Goal: Task Accomplishment & Management: Complete application form

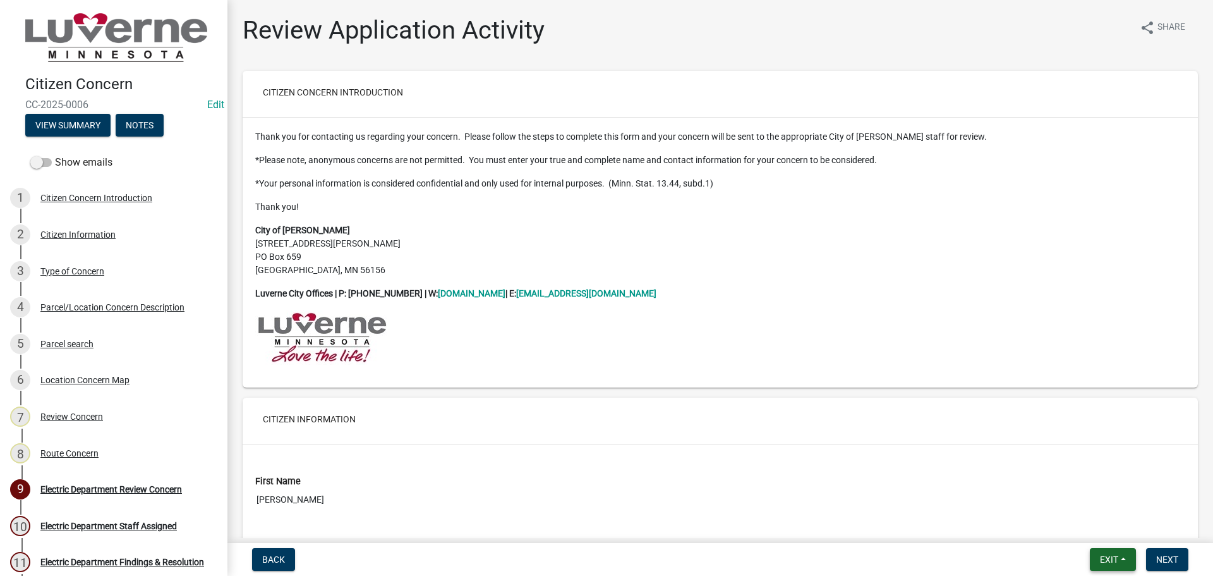
click at [1124, 563] on button "Exit" at bounding box center [1113, 559] width 46 height 23
click at [1078, 525] on button "Save & Exit" at bounding box center [1085, 526] width 101 height 30
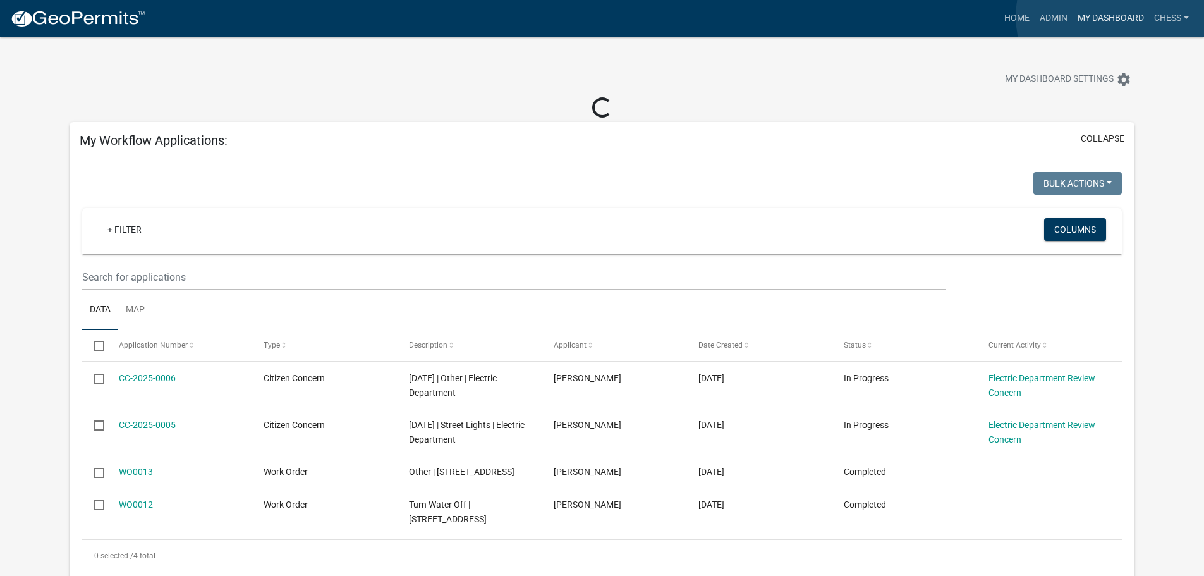
click at [1112, 16] on link "My Dashboard" at bounding box center [1110, 18] width 76 height 24
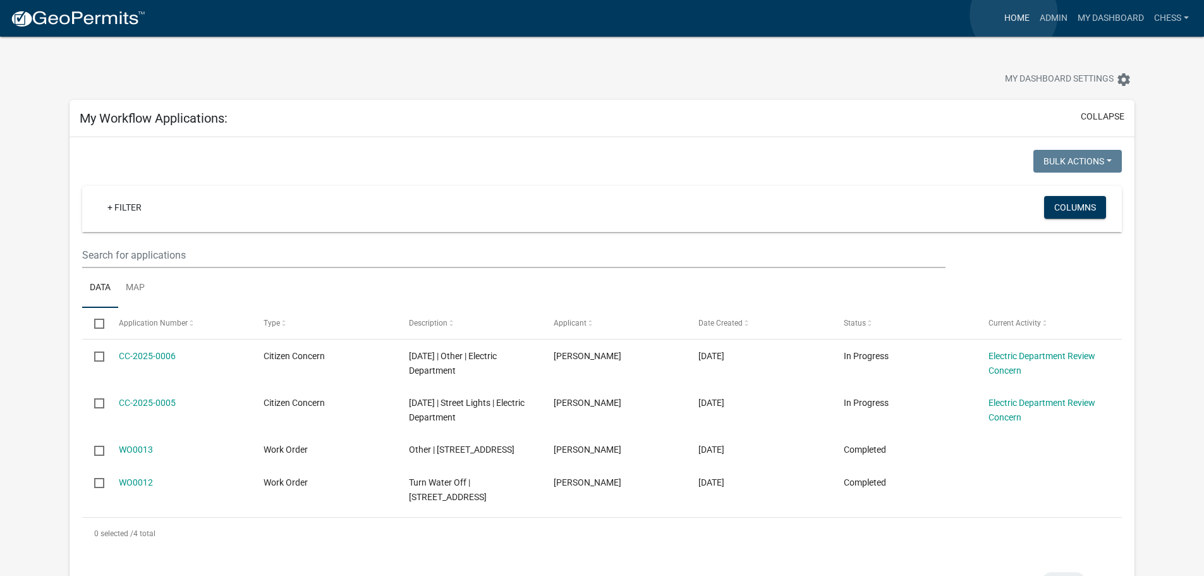
click at [1014, 15] on link "Home" at bounding box center [1016, 18] width 35 height 24
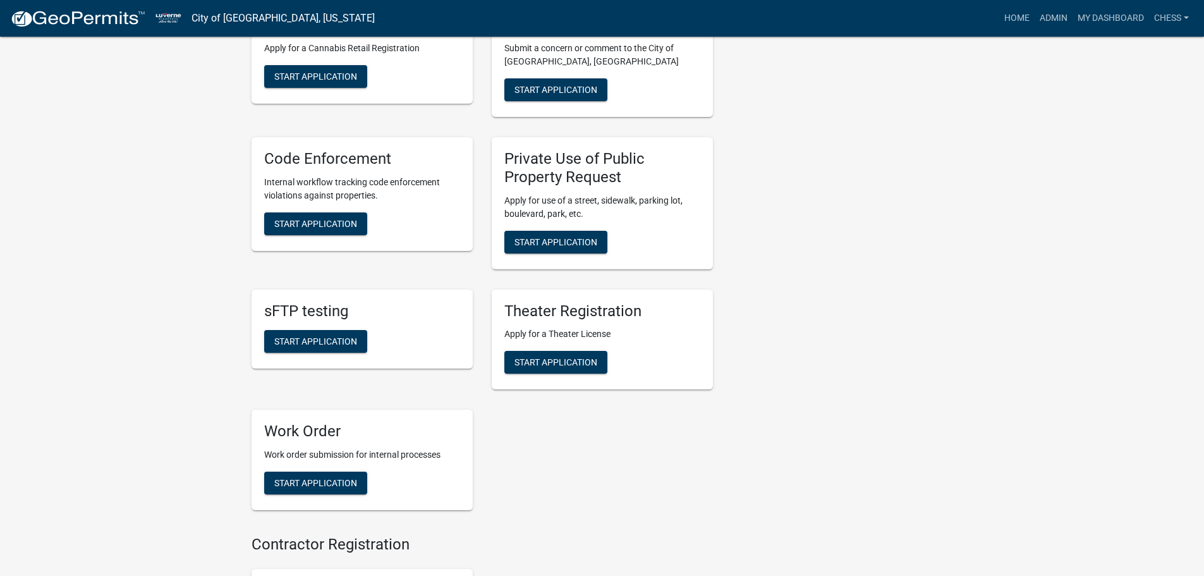
scroll to position [948, 0]
click at [300, 477] on span "Start Application" at bounding box center [315, 482] width 83 height 10
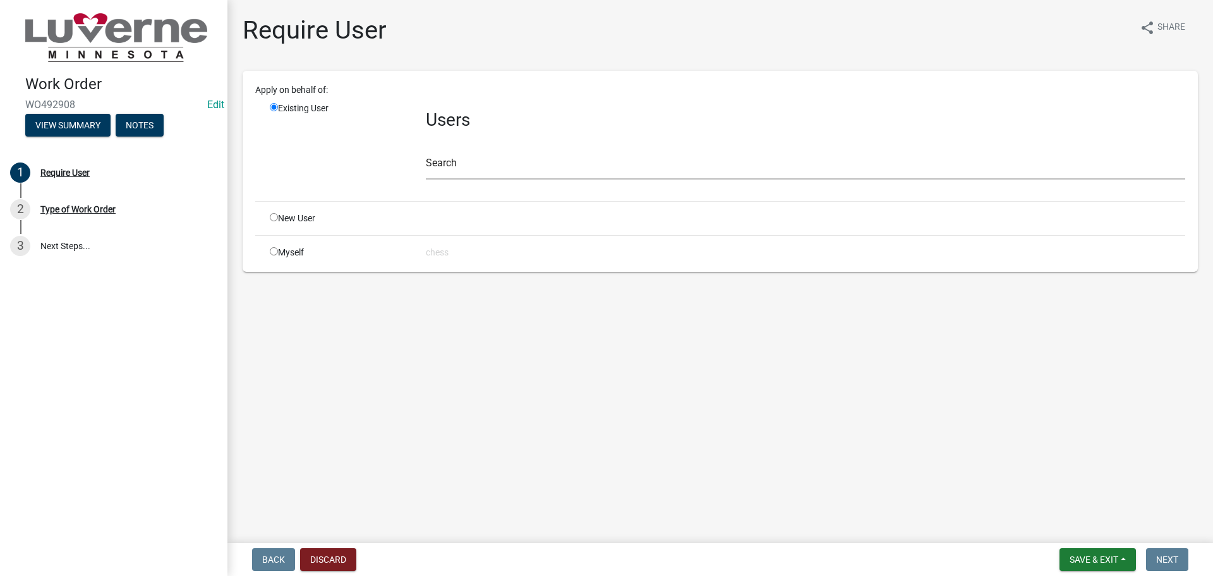
click at [274, 247] on input "radio" at bounding box center [274, 251] width 8 height 8
radio input "true"
radio input "false"
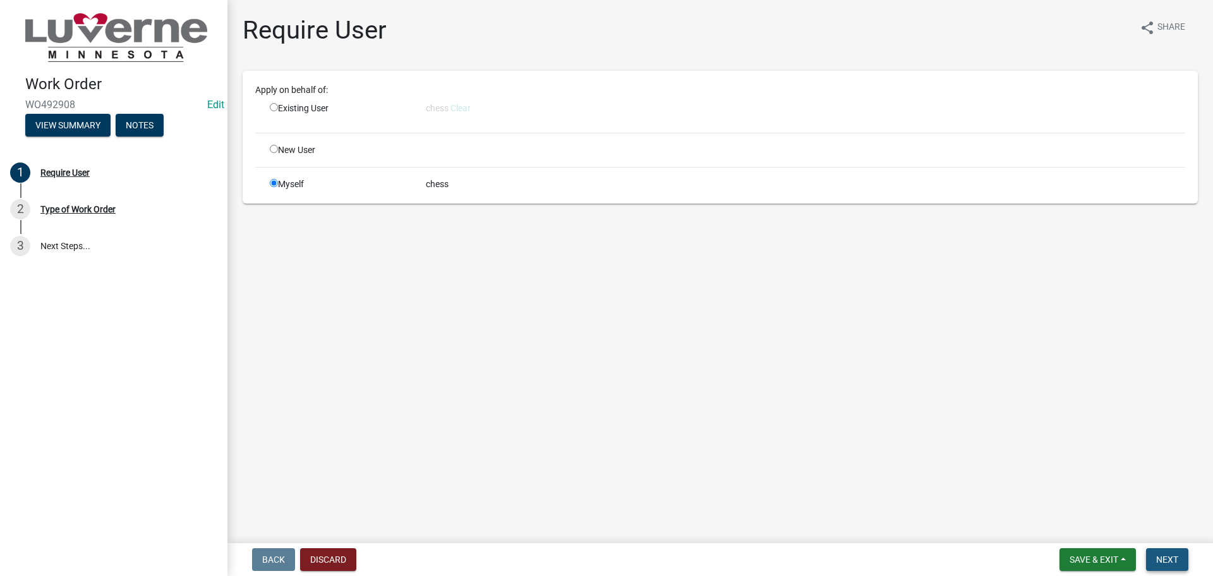
click at [1169, 562] on span "Next" at bounding box center [1168, 559] width 22 height 10
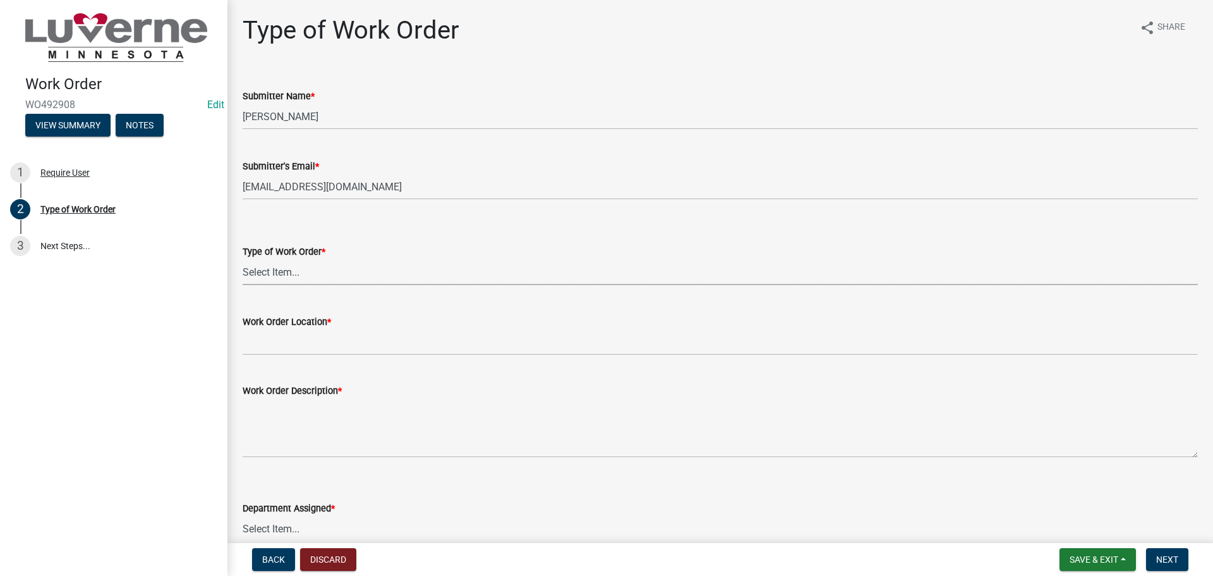
click at [295, 272] on select "Select Item... Turn Water On Turn Water Off Turn Electric On Turn Electric Off …" at bounding box center [721, 272] width 956 height 26
click at [243, 259] on select "Select Item... Turn Water On Turn Water Off Turn Electric On Turn Electric Off …" at bounding box center [721, 272] width 956 height 26
select select "3487136e-31a7-4f90-a544-0edd729f5503"
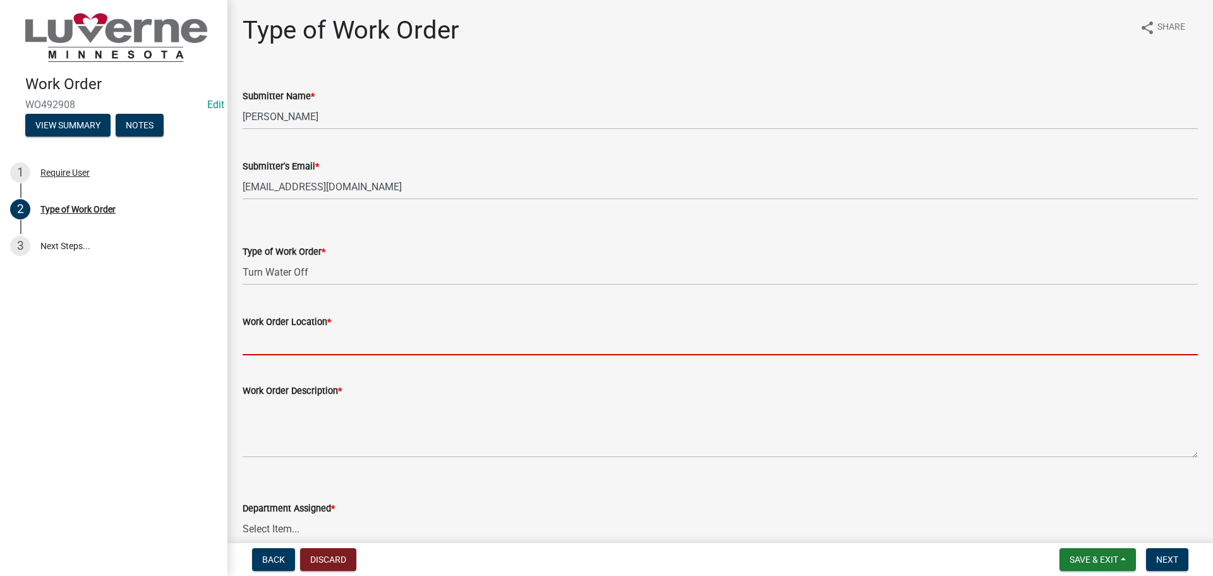
click at [263, 344] on input "Work Order Location *" at bounding box center [721, 342] width 956 height 26
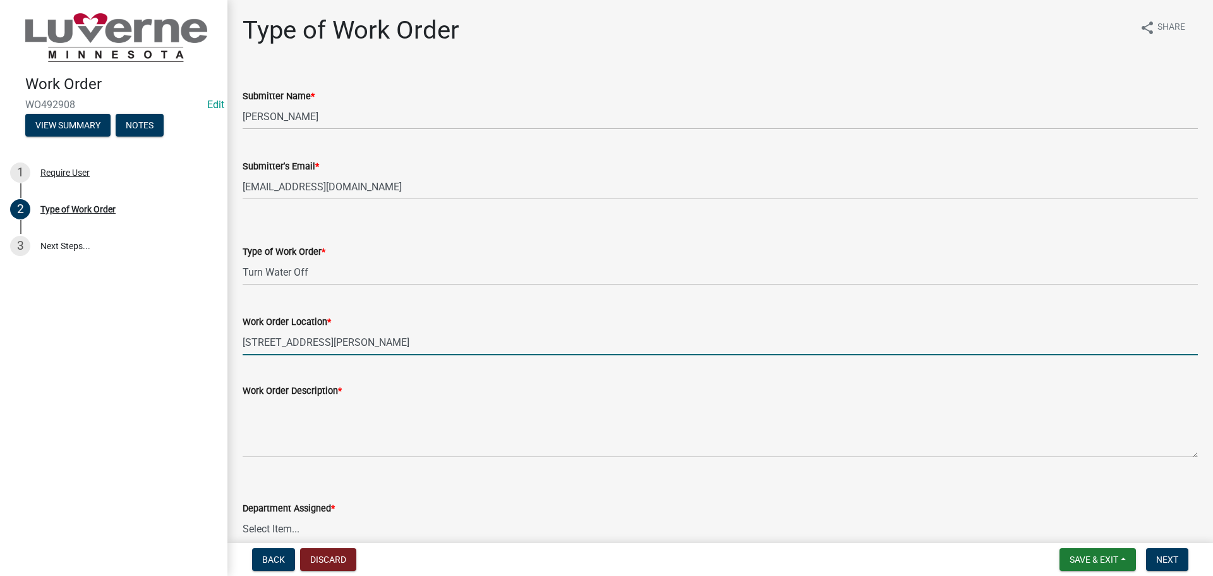
type input "[STREET_ADDRESS][PERSON_NAME]"
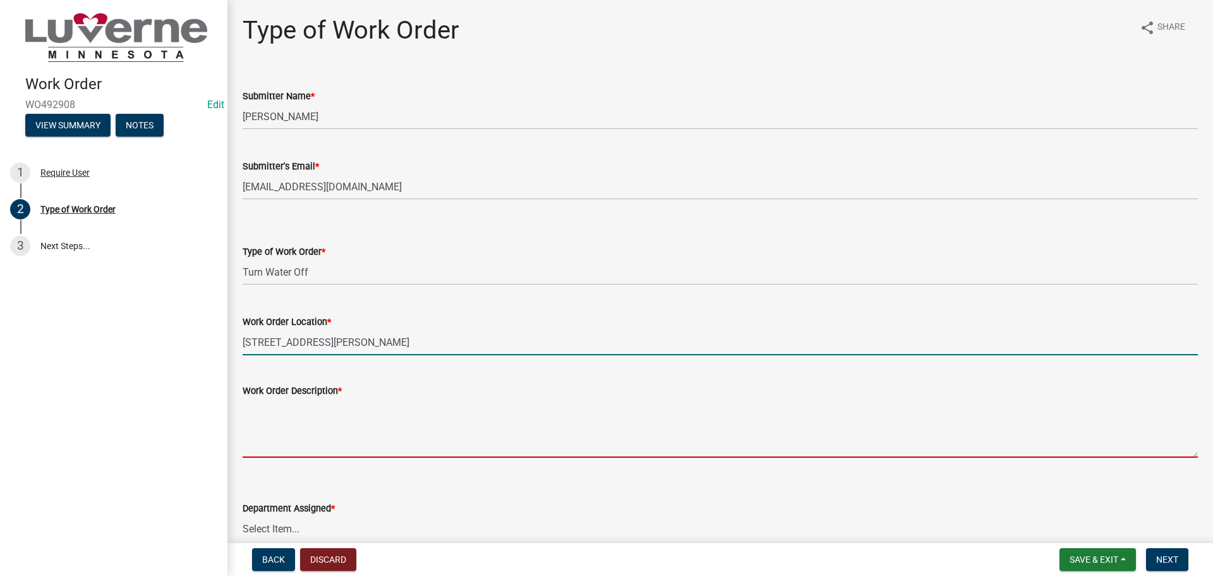
click at [279, 422] on textarea "Work Order Description *" at bounding box center [721, 427] width 956 height 59
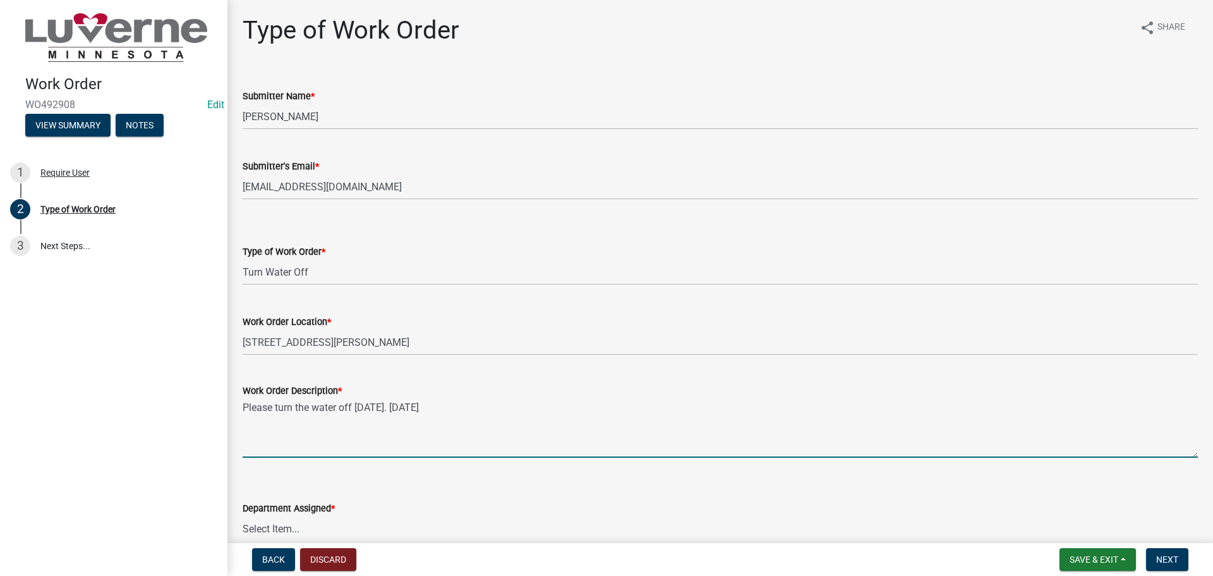
click at [381, 409] on textarea "Please turn the water off [DATE]. [DATE]" at bounding box center [721, 427] width 956 height 59
click at [450, 407] on textarea "Please turn the water off [DATE]. [DATE]" at bounding box center [721, 427] width 956 height 59
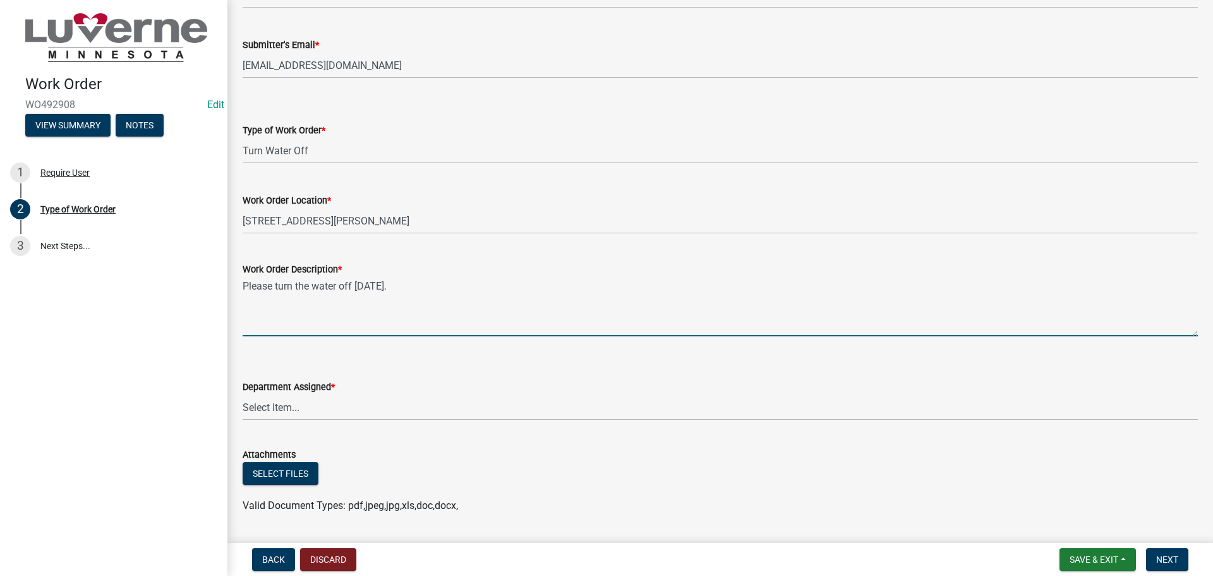
scroll to position [126, 0]
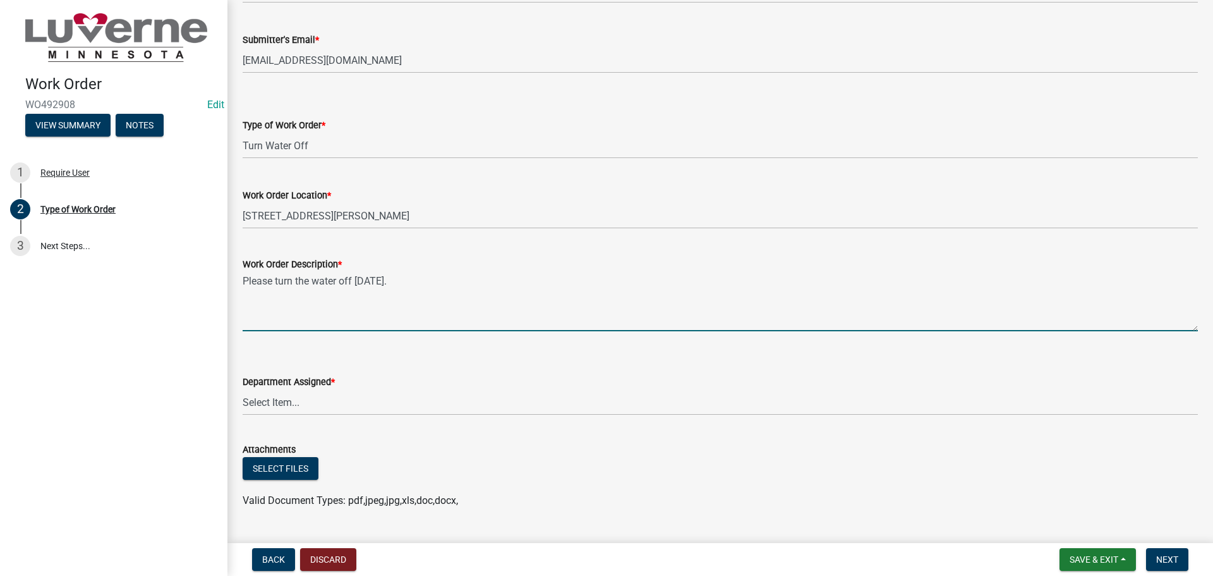
click at [273, 284] on textarea "Please turn the water off [DATE]." at bounding box center [721, 301] width 956 height 59
type textarea "Please, turn the water off [DATE]."
click at [284, 400] on select "Select Item... Building Maintenance Electric Department Water/Wastewater Depart…" at bounding box center [721, 402] width 956 height 26
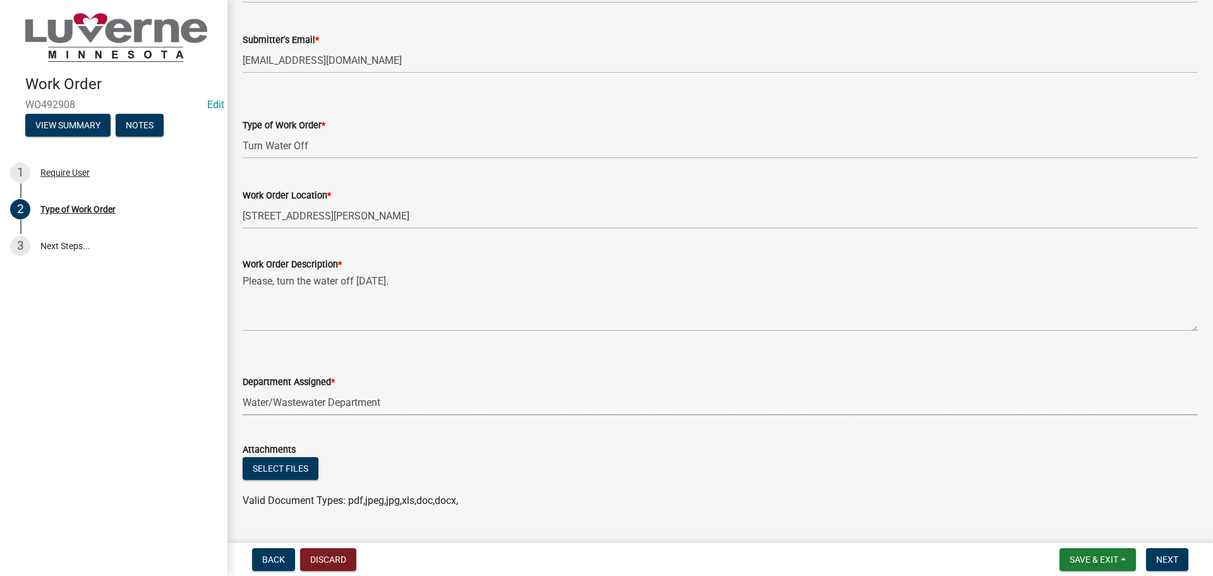
click at [243, 389] on select "Select Item... Building Maintenance Electric Department Water/Wastewater Depart…" at bounding box center [721, 402] width 956 height 26
select select "edb76538-d0c3-4d52-9329-26c06442e383"
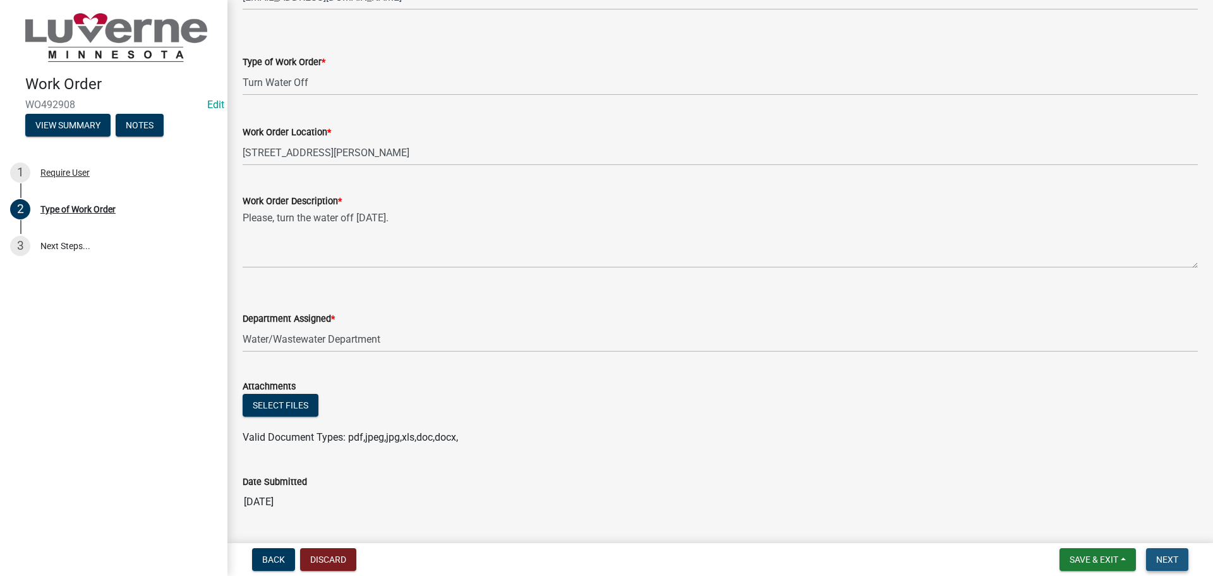
click at [1169, 562] on span "Next" at bounding box center [1168, 559] width 22 height 10
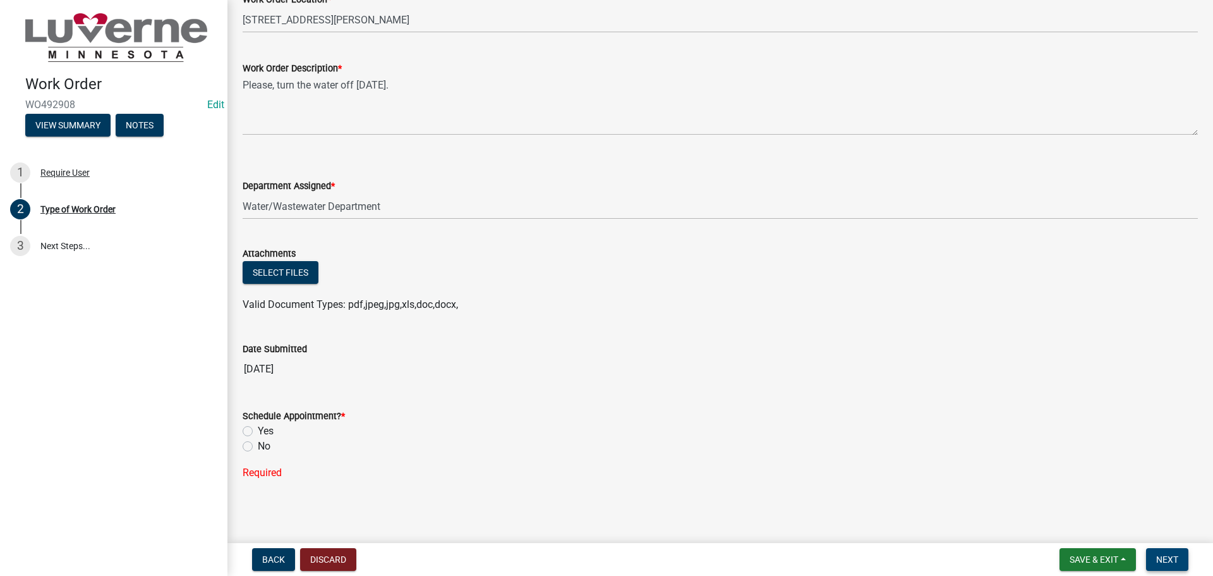
scroll to position [324, 0]
click at [258, 427] on label "Yes" at bounding box center [266, 429] width 16 height 15
click at [258, 427] on input "Yes" at bounding box center [262, 426] width 8 height 8
radio input "true"
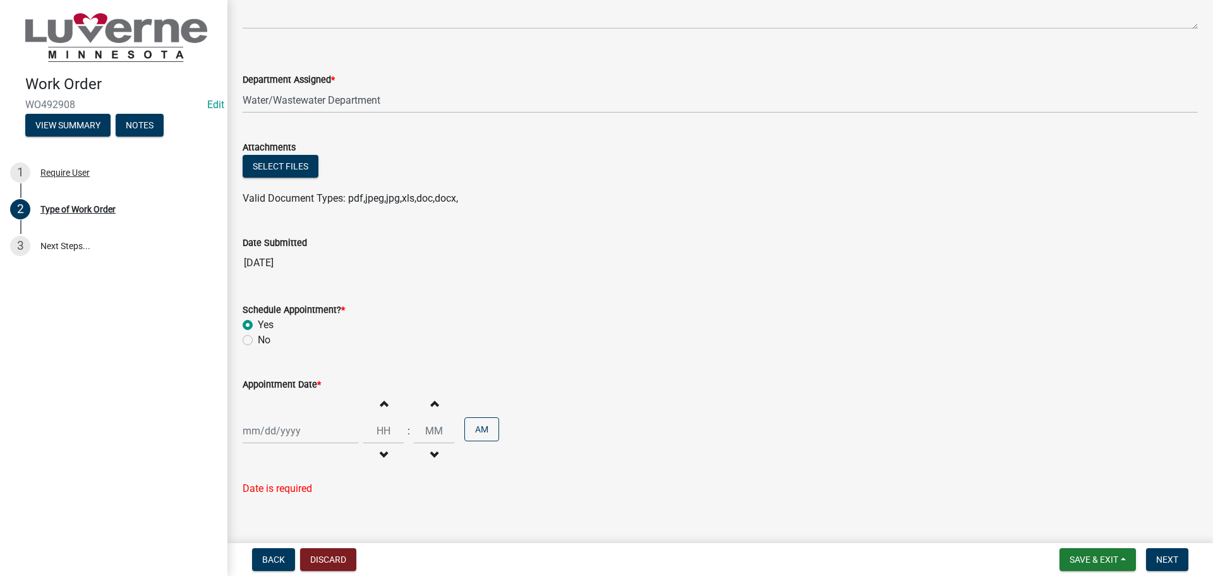
scroll to position [446, 0]
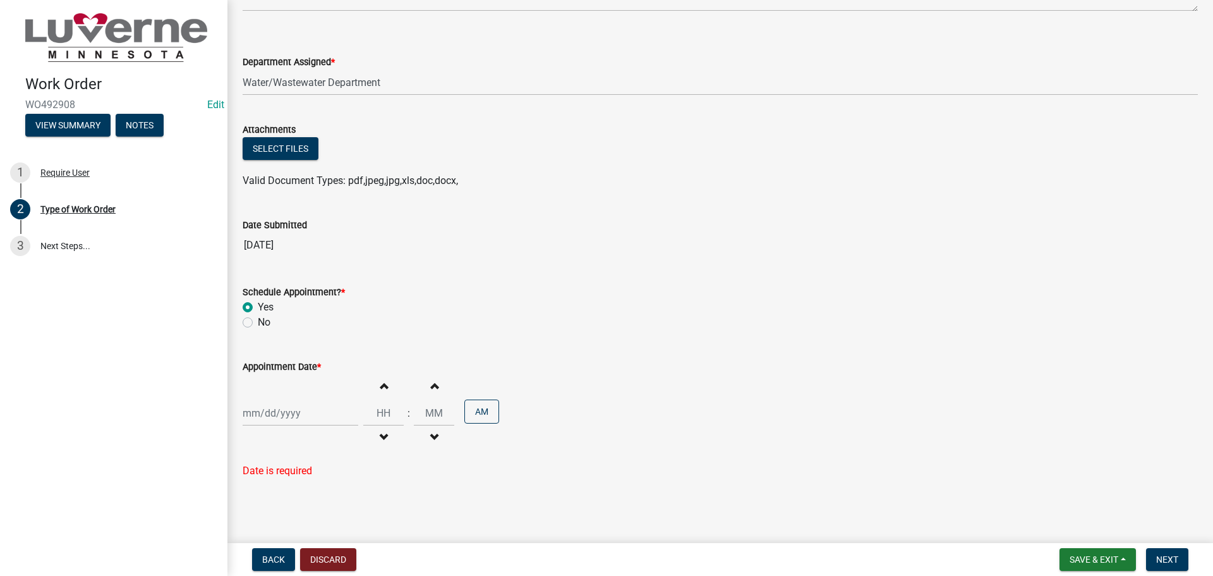
click at [241, 416] on div "Appointment Date * Increment hours Decrement hours : Increment minutes Decremen…" at bounding box center [720, 409] width 975 height 137
select select "10"
select select "2025"
click at [254, 416] on div "[PERSON_NAME] Feb Mar Apr [PERSON_NAME][DATE] Oct Nov [DATE] 1526 1527 1528 152…" at bounding box center [301, 413] width 116 height 26
click at [296, 324] on div "15" at bounding box center [296, 325] width 20 height 20
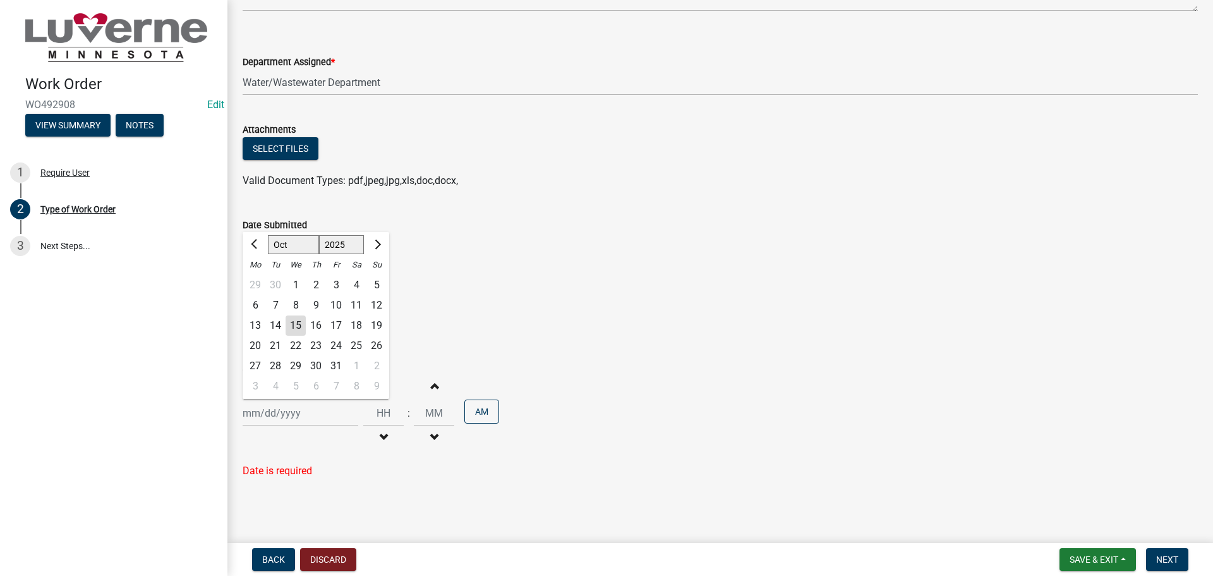
type input "[DATE]"
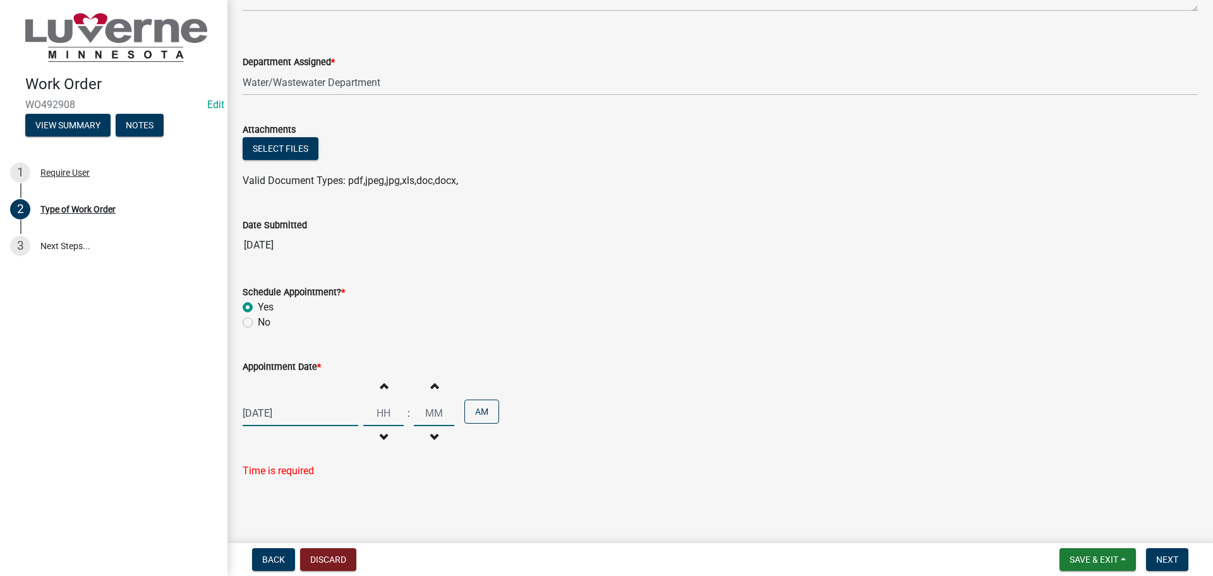
click at [377, 412] on input "Hours" at bounding box center [383, 413] width 40 height 26
type input "01"
type input "00"
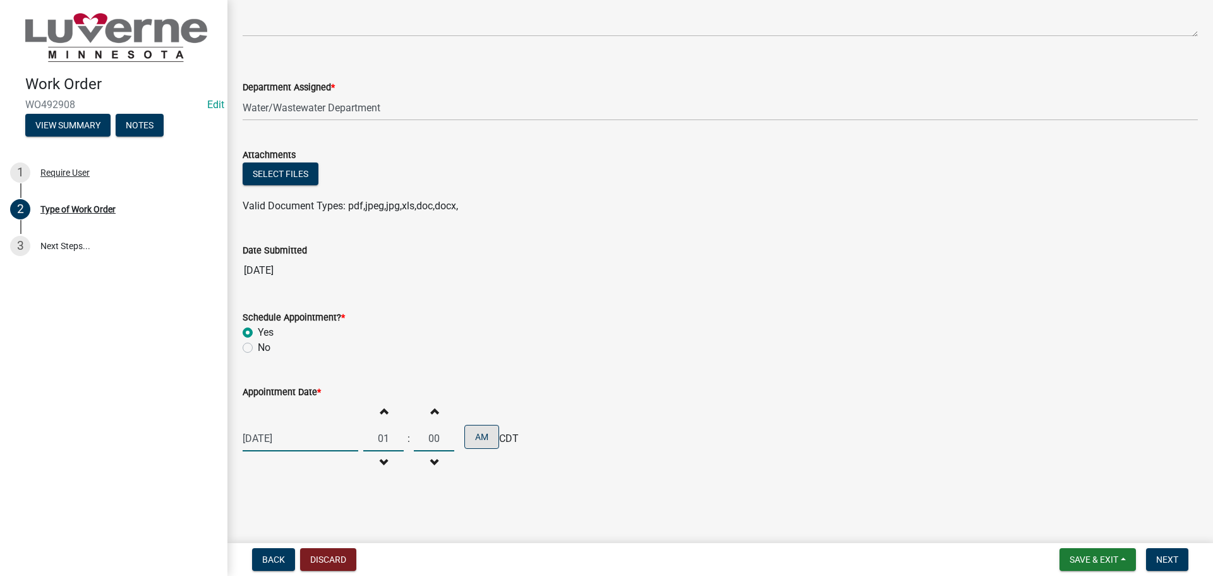
scroll to position [421, 0]
click at [473, 437] on button "AM" at bounding box center [482, 437] width 35 height 24
click at [1171, 560] on span "Next" at bounding box center [1168, 559] width 22 height 10
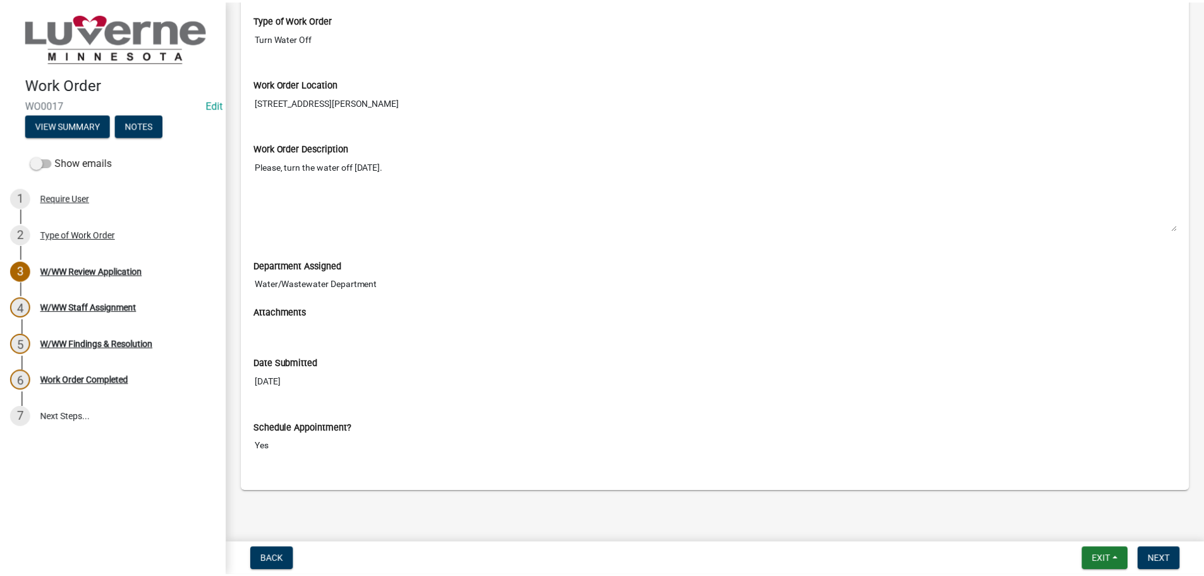
scroll to position [267, 0]
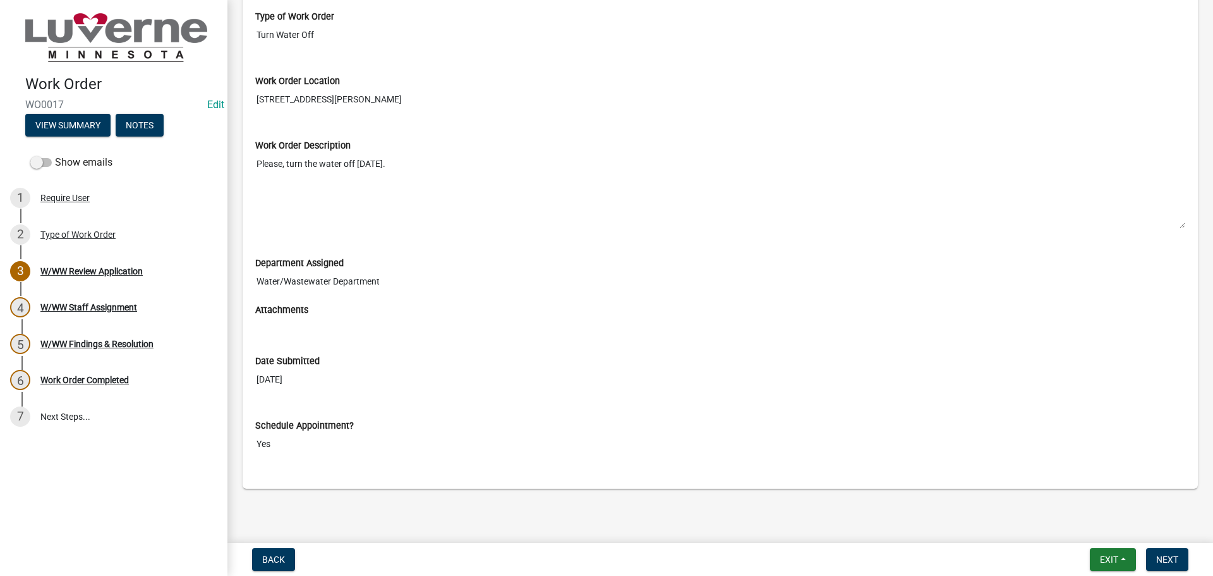
click at [980, 224] on textarea "Please, turn the water off [DATE]." at bounding box center [720, 190] width 930 height 76
click at [768, 379] on input "[DATE]" at bounding box center [720, 379] width 930 height 23
click at [1122, 559] on button "Exit" at bounding box center [1113, 559] width 46 height 23
click at [1087, 523] on button "Save & Exit" at bounding box center [1085, 526] width 101 height 30
